Goal: Information Seeking & Learning: Understand process/instructions

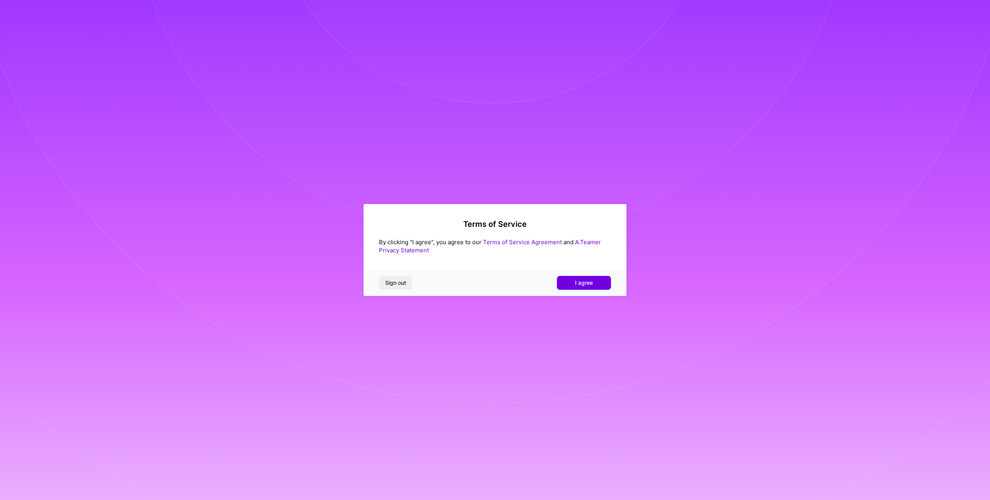
click at [510, 241] on link "Terms of Service Agreement" at bounding box center [522, 242] width 79 height 7
click at [585, 241] on link "A.Teamer Privacy Statement" at bounding box center [490, 246] width 222 height 15
click at [513, 241] on link "Terms of Service Agreement" at bounding box center [522, 242] width 79 height 7
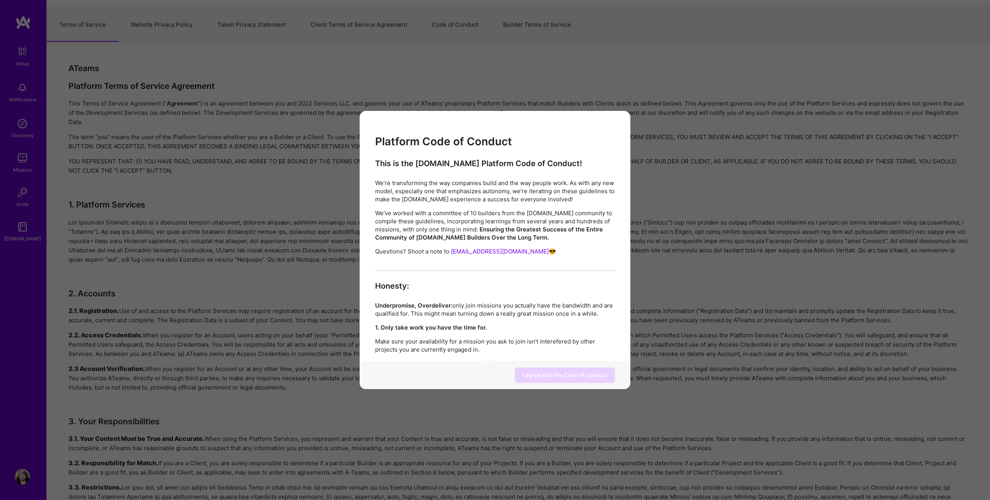
click at [672, 305] on div "Platform Code of Conduct This is the A.Team Platform Code of Conduct! We’re tra…" at bounding box center [495, 250] width 990 height 500
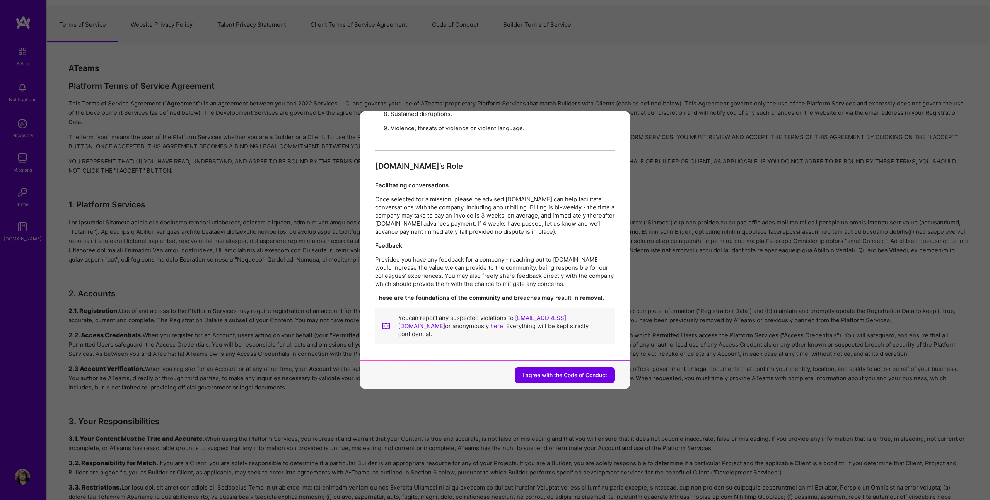
scroll to position [826, 0]
click at [697, 262] on div "Platform Code of Conduct This is the A.Team Platform Code of Conduct! We’re tra…" at bounding box center [495, 250] width 990 height 500
